Goal: Check status: Check status

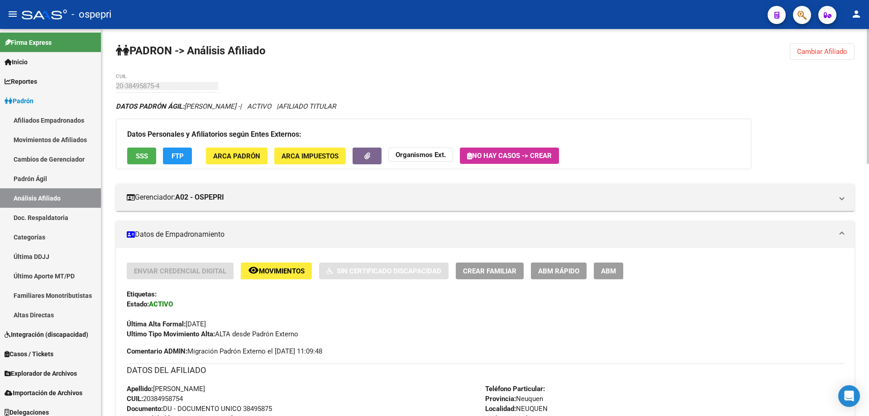
click at [844, 51] on span "Cambiar Afiliado" at bounding box center [822, 52] width 50 height 8
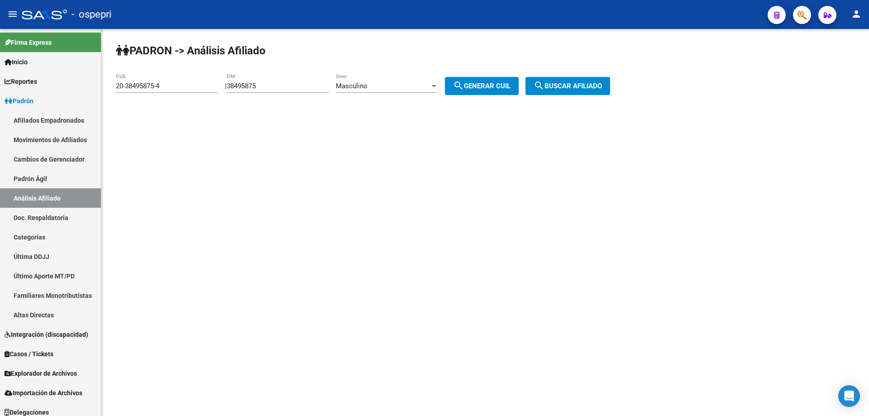
click at [254, 86] on input "38495875" at bounding box center [278, 86] width 102 height 8
paste input "810094"
type input "38810094"
click at [491, 83] on span "search Generar CUIL" at bounding box center [481, 86] width 57 height 8
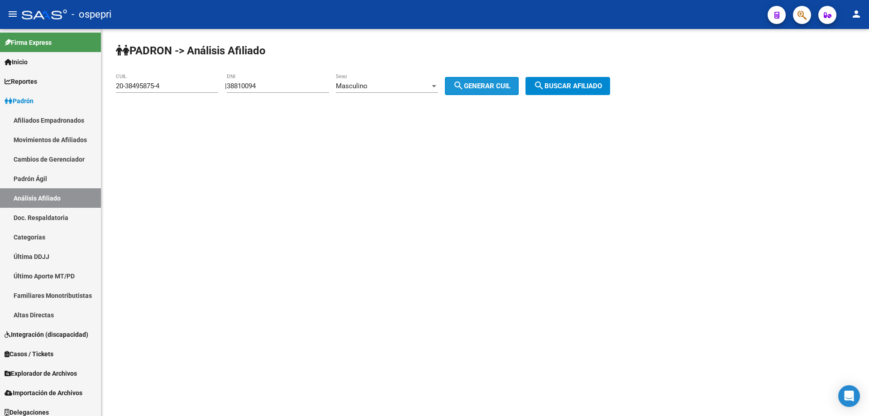
type input "20-38810094-0"
click at [605, 90] on button "search Buscar afiliado" at bounding box center [567, 86] width 85 height 18
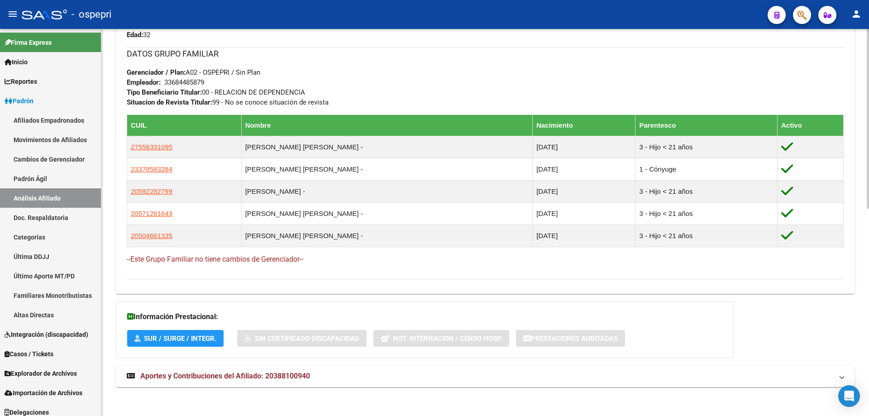
scroll to position [446, 0]
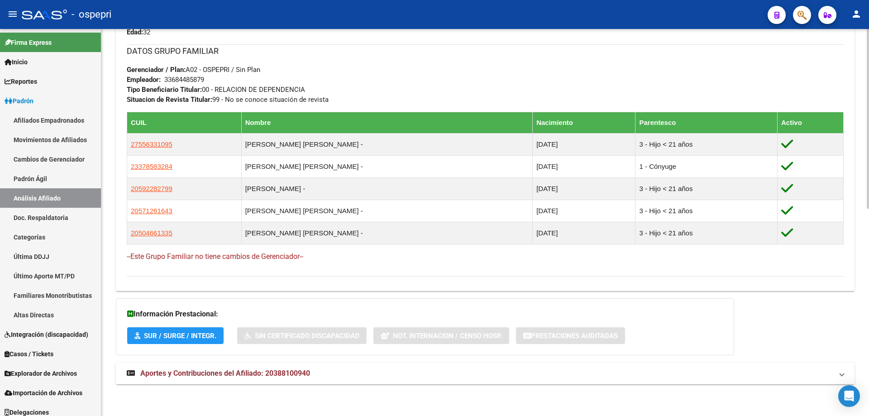
click at [291, 376] on span "Aportes y Contribuciones del Afiliado: 20388100940" at bounding box center [225, 373] width 170 height 9
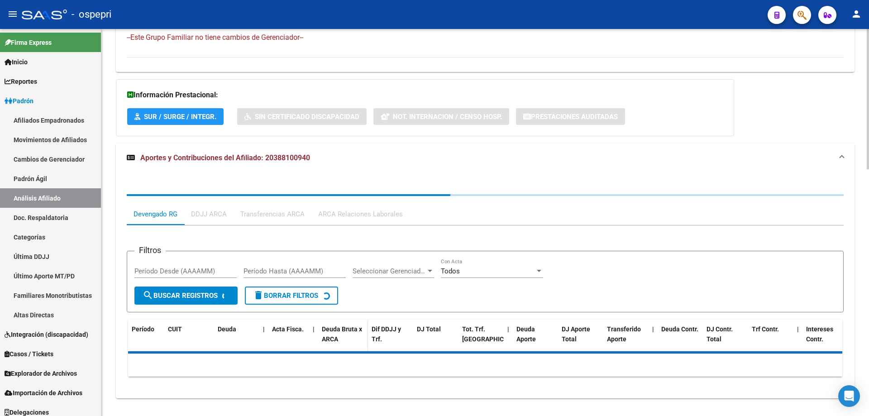
scroll to position [679, 0]
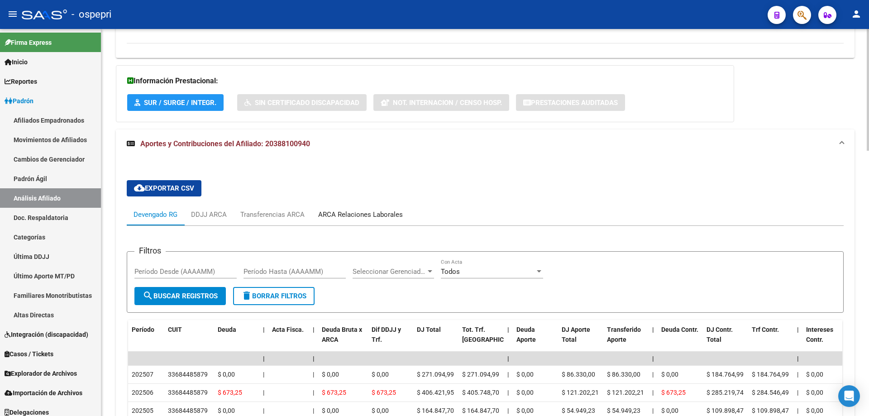
click at [348, 215] on div "ARCA Relaciones Laborales" at bounding box center [360, 215] width 85 height 10
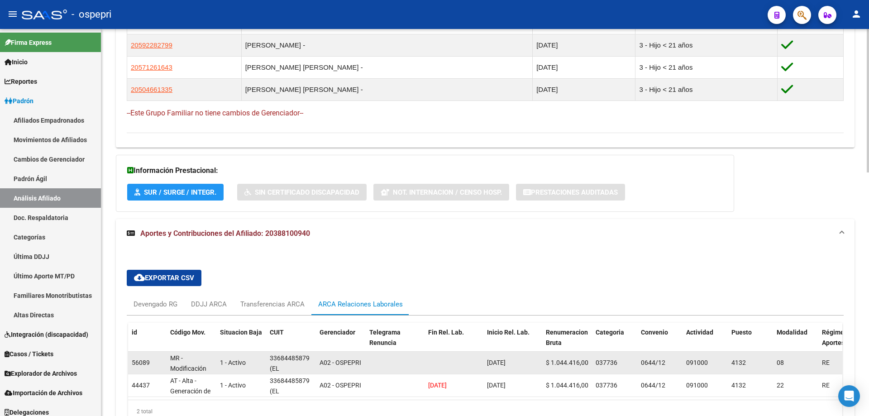
scroll to position [657, 0]
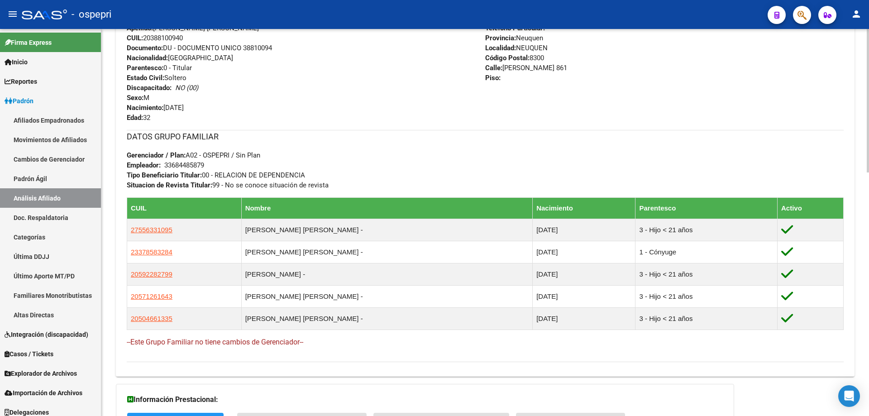
scroll to position [0, 0]
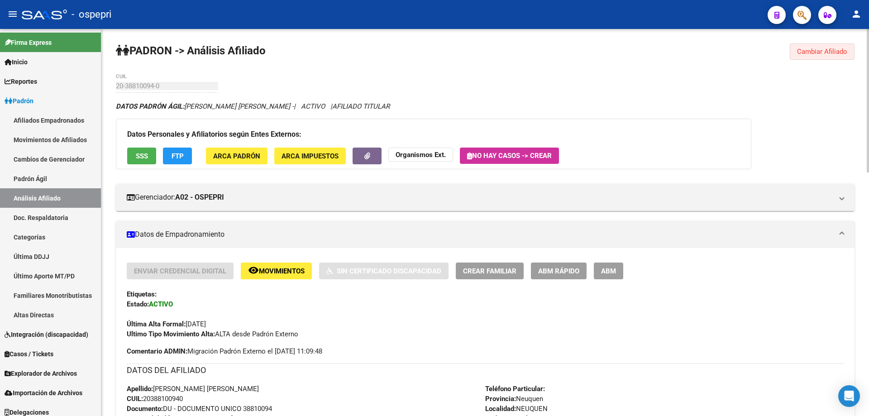
drag, startPoint x: 836, startPoint y: 48, endPoint x: 829, endPoint y: 49, distance: 6.8
click at [835, 48] on span "Cambiar Afiliado" at bounding box center [822, 52] width 50 height 8
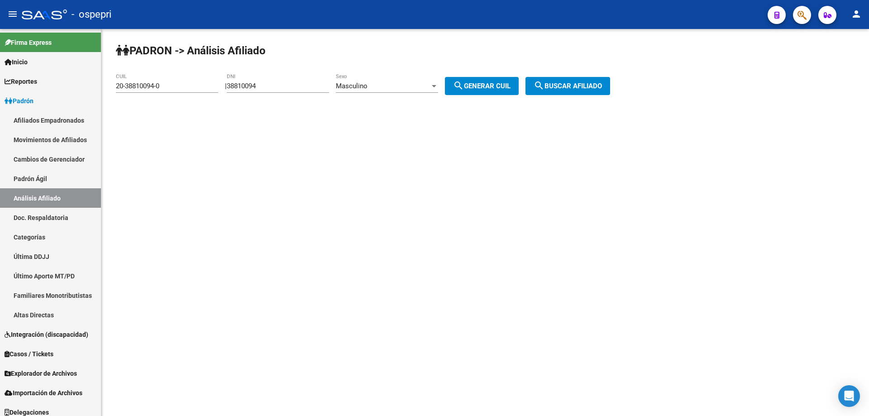
click at [260, 88] on input "38810094" at bounding box center [278, 86] width 102 height 8
click at [261, 87] on input "38810094" at bounding box center [278, 86] width 102 height 8
paste input "42105343"
type input "42105343"
drag, startPoint x: 486, startPoint y: 86, endPoint x: 637, endPoint y: 101, distance: 151.4
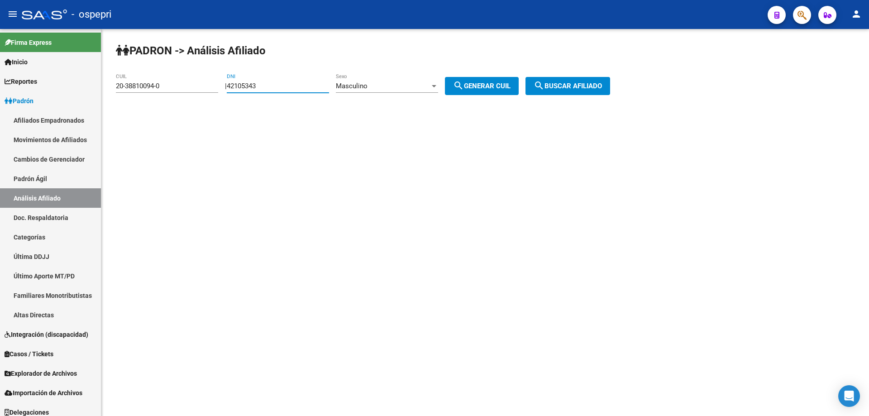
click at [490, 86] on span "search Generar CUIL" at bounding box center [481, 86] width 57 height 8
type input "20-42105343-0"
click at [586, 84] on span "search Buscar afiliado" at bounding box center [567, 86] width 68 height 8
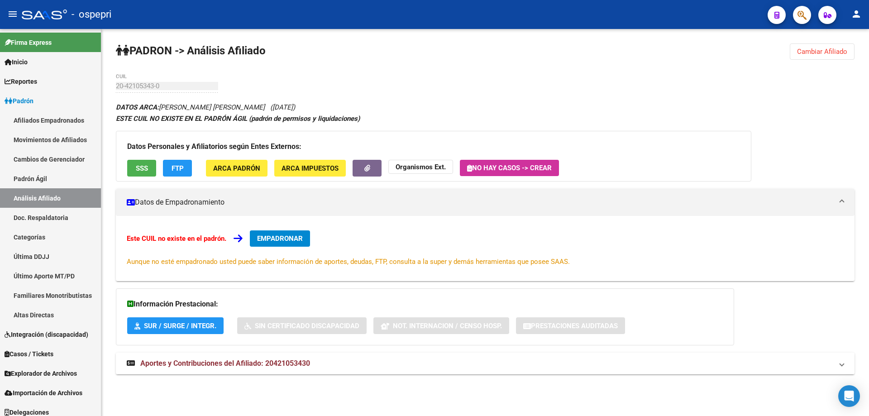
click at [254, 358] on mat-expansion-panel-header "Aportes y Contribuciones del Afiliado: 20421053430" at bounding box center [485, 363] width 738 height 22
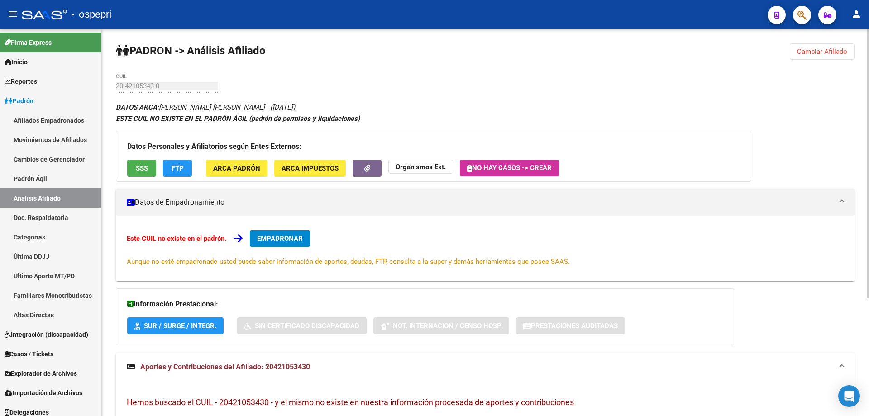
click at [173, 93] on div "20-42105343-0 CUIL" at bounding box center [167, 87] width 102 height 28
